Goal: Check status: Check status

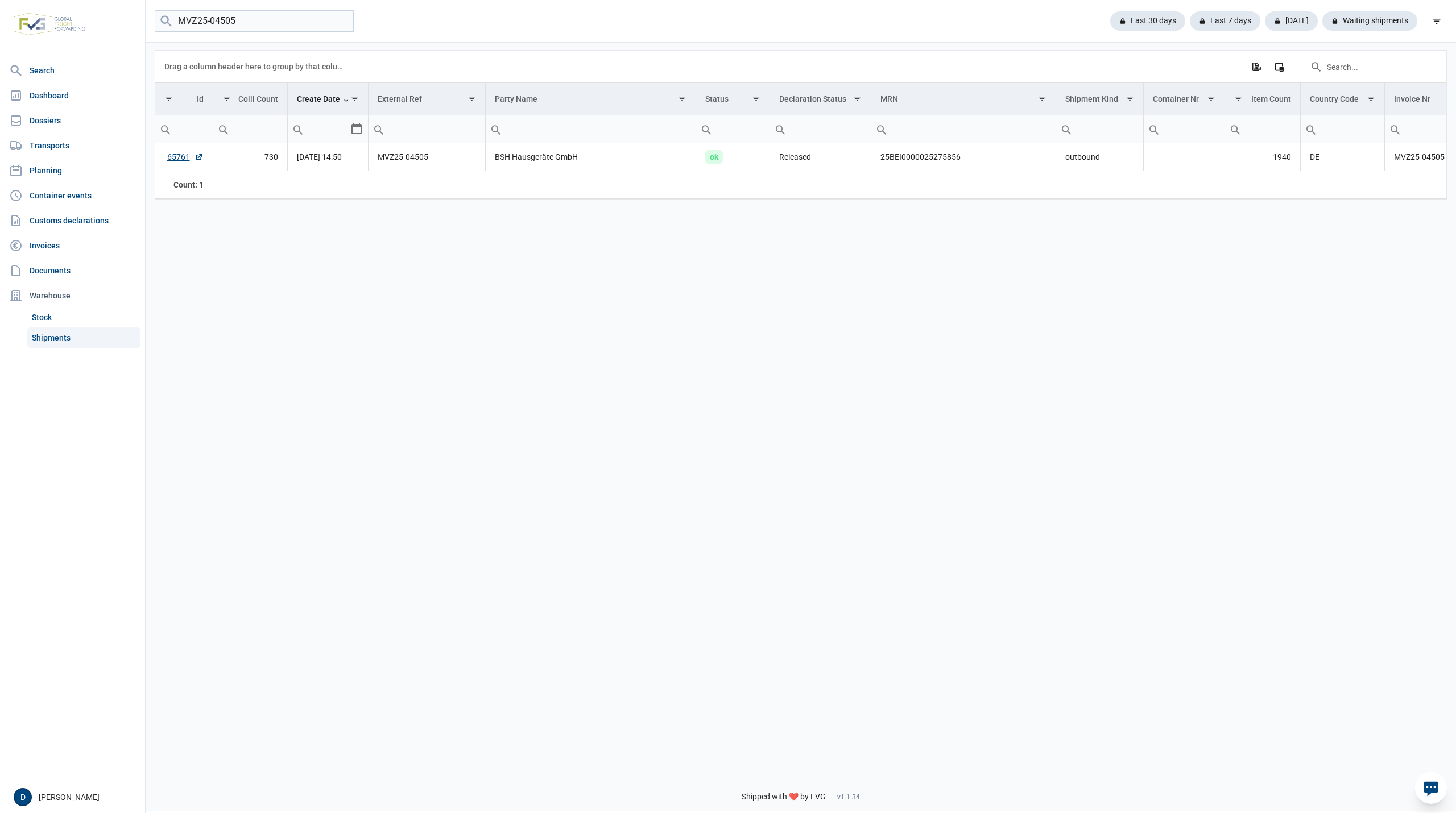
click at [344, 20] on input "MVZ25-04505" at bounding box center [255, 21] width 199 height 22
click at [44, 333] on link "Shipments" at bounding box center [84, 337] width 113 height 20
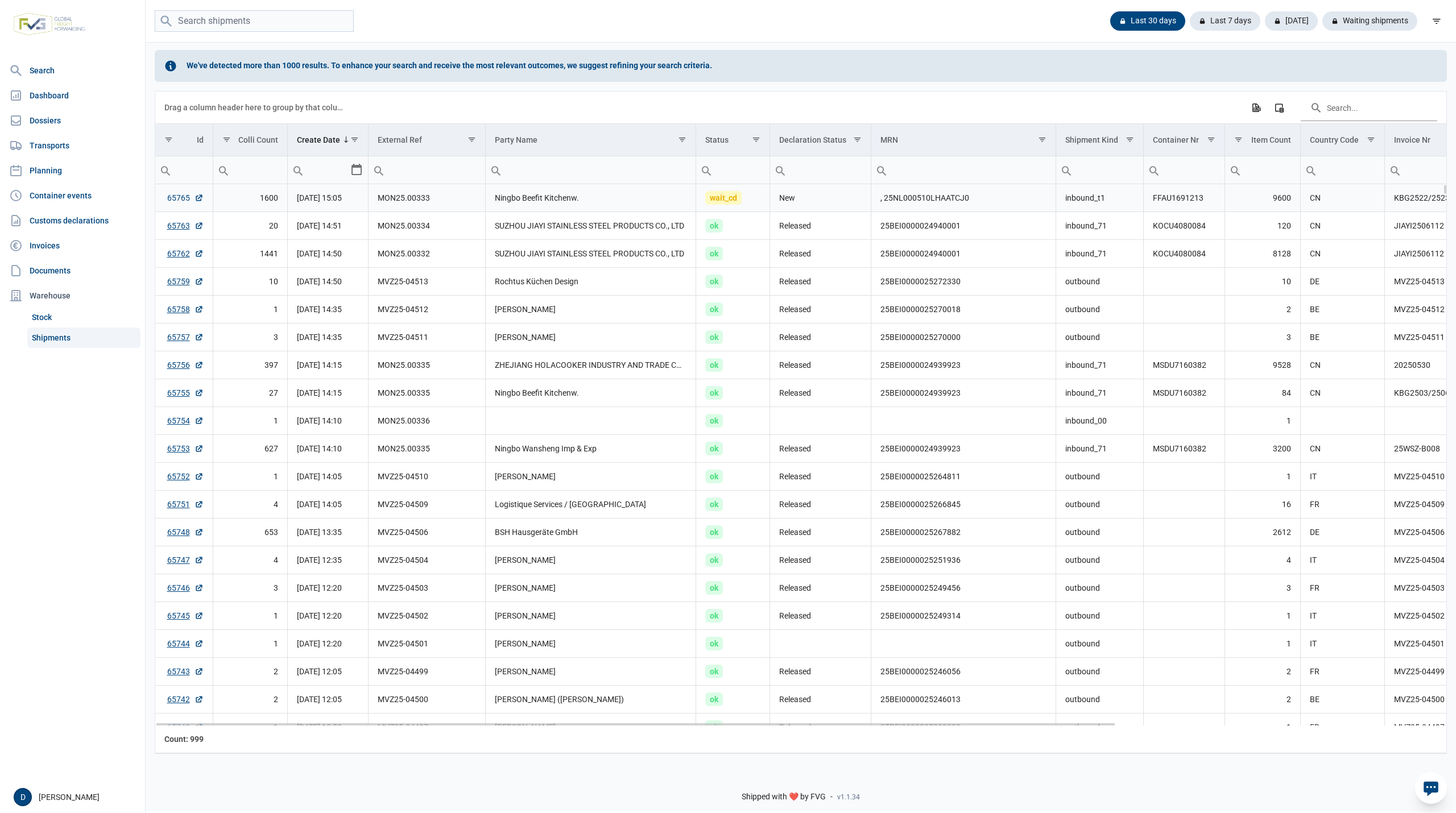
click at [178, 201] on link "65765" at bounding box center [184, 197] width 36 height 11
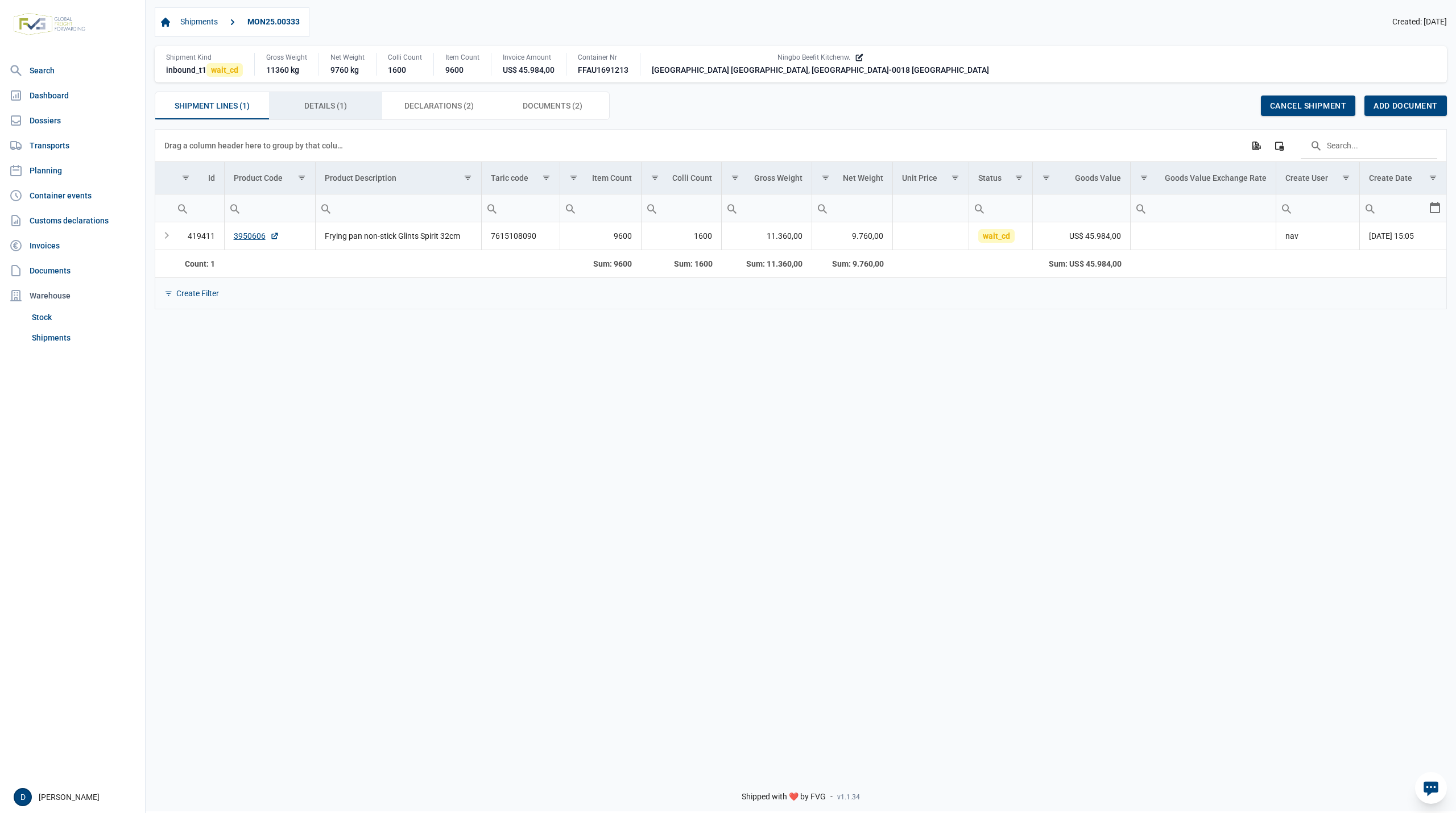
click at [349, 101] on div "Details (1) Details (1)" at bounding box center [326, 106] width 113 height 28
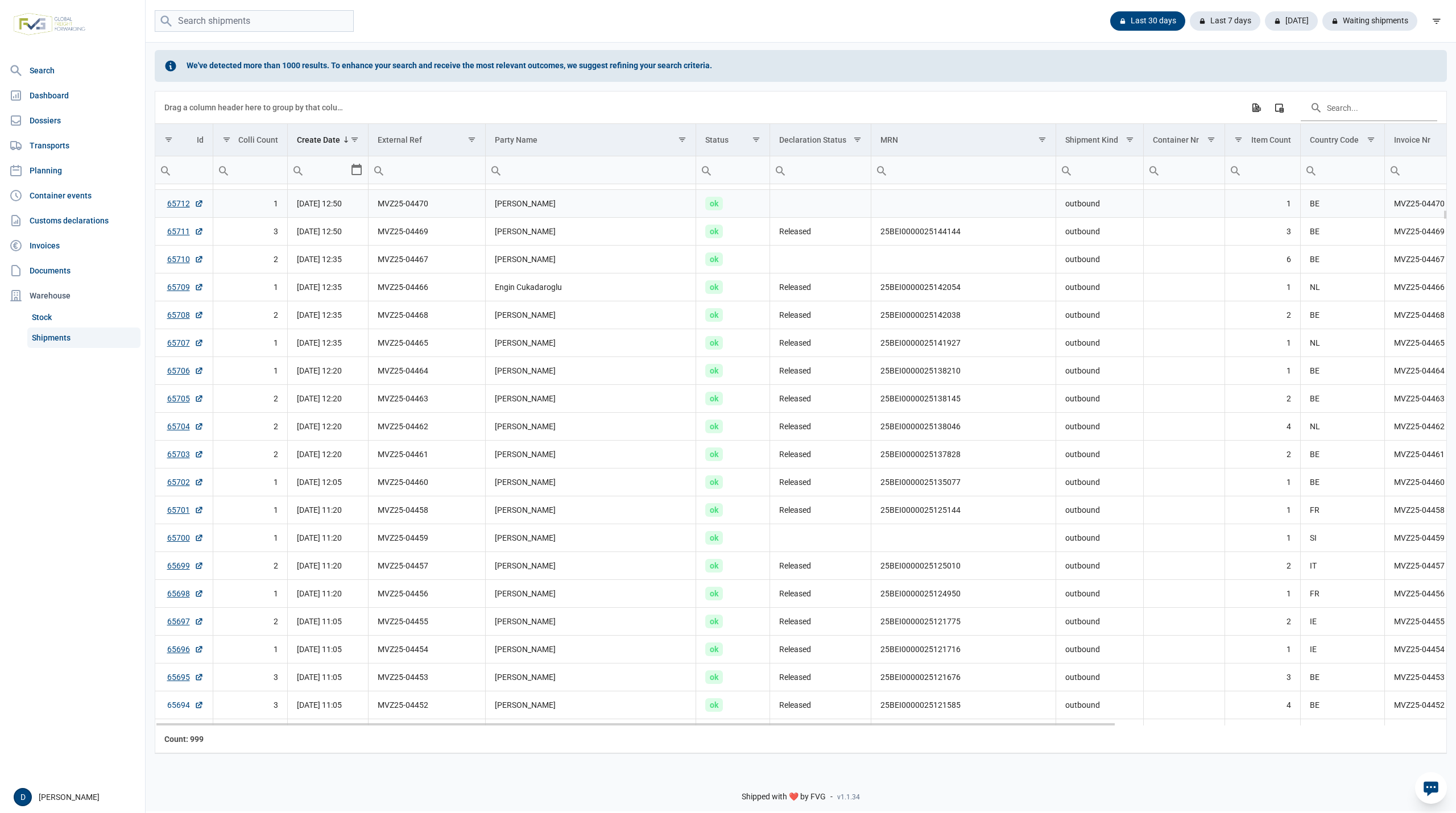
scroll to position [1817, 0]
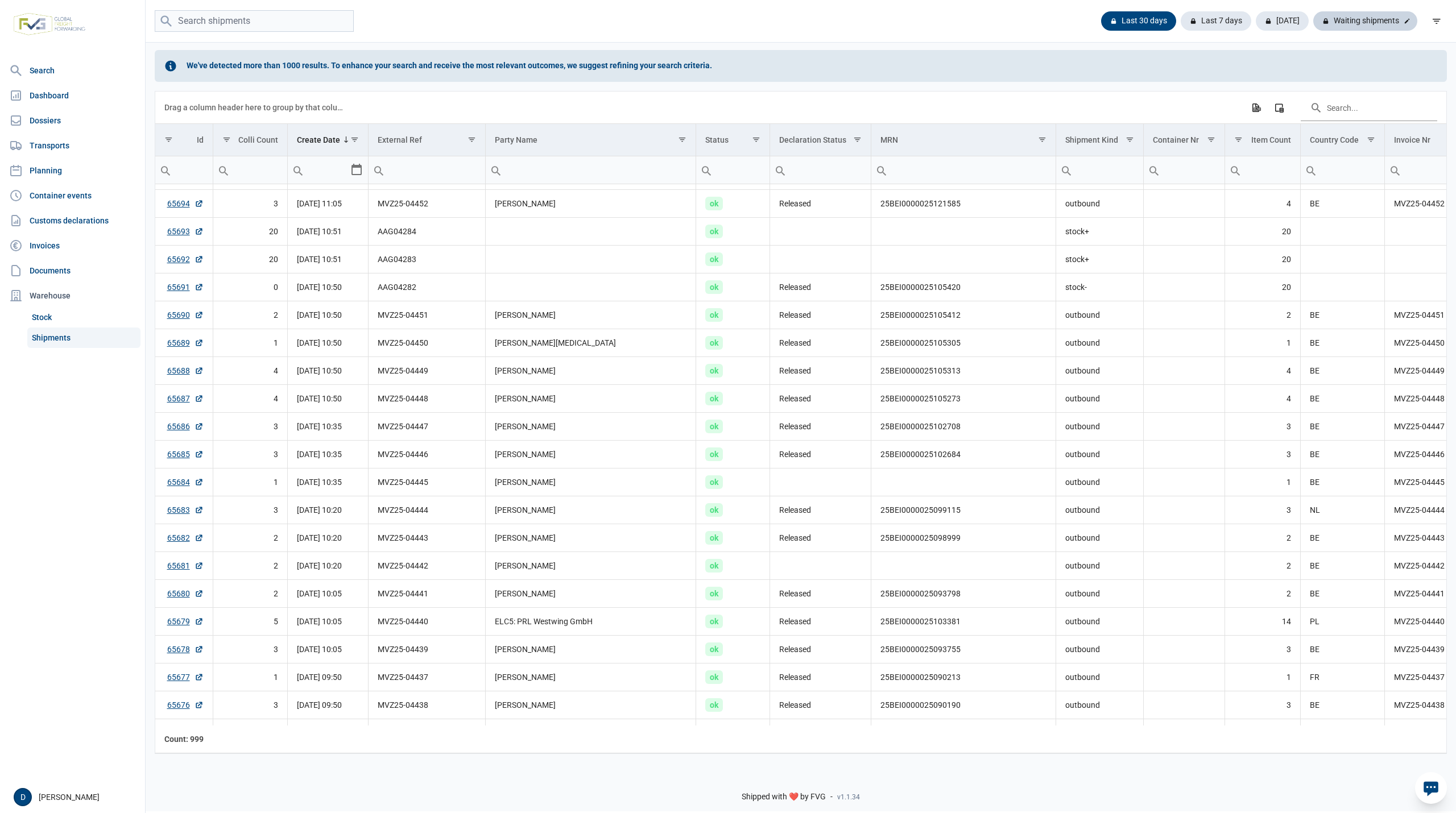
click at [1366, 20] on div "Waiting shipments" at bounding box center [1365, 20] width 104 height 19
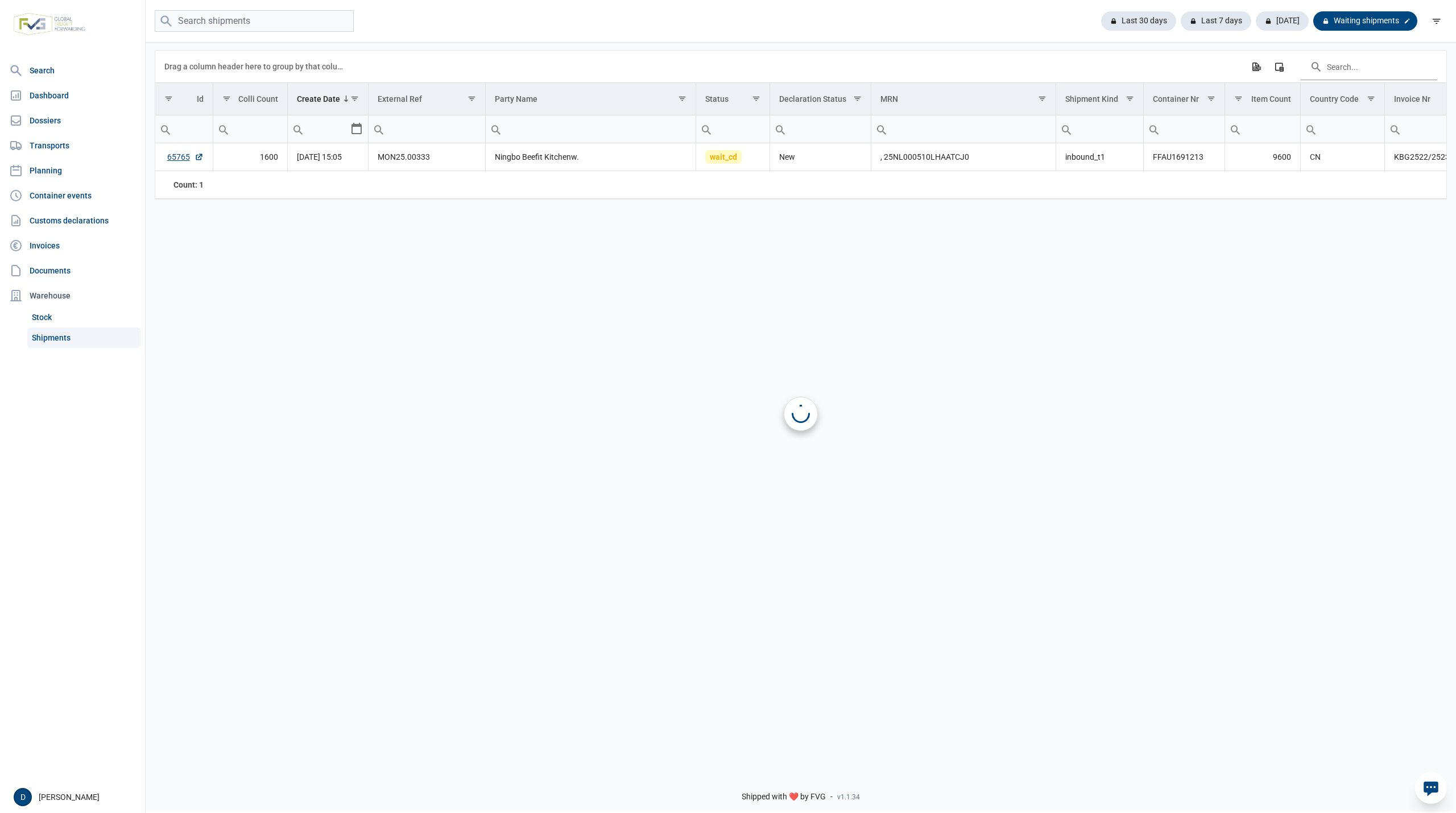
scroll to position [0, 0]
